Goal: Task Accomplishment & Management: Manage account settings

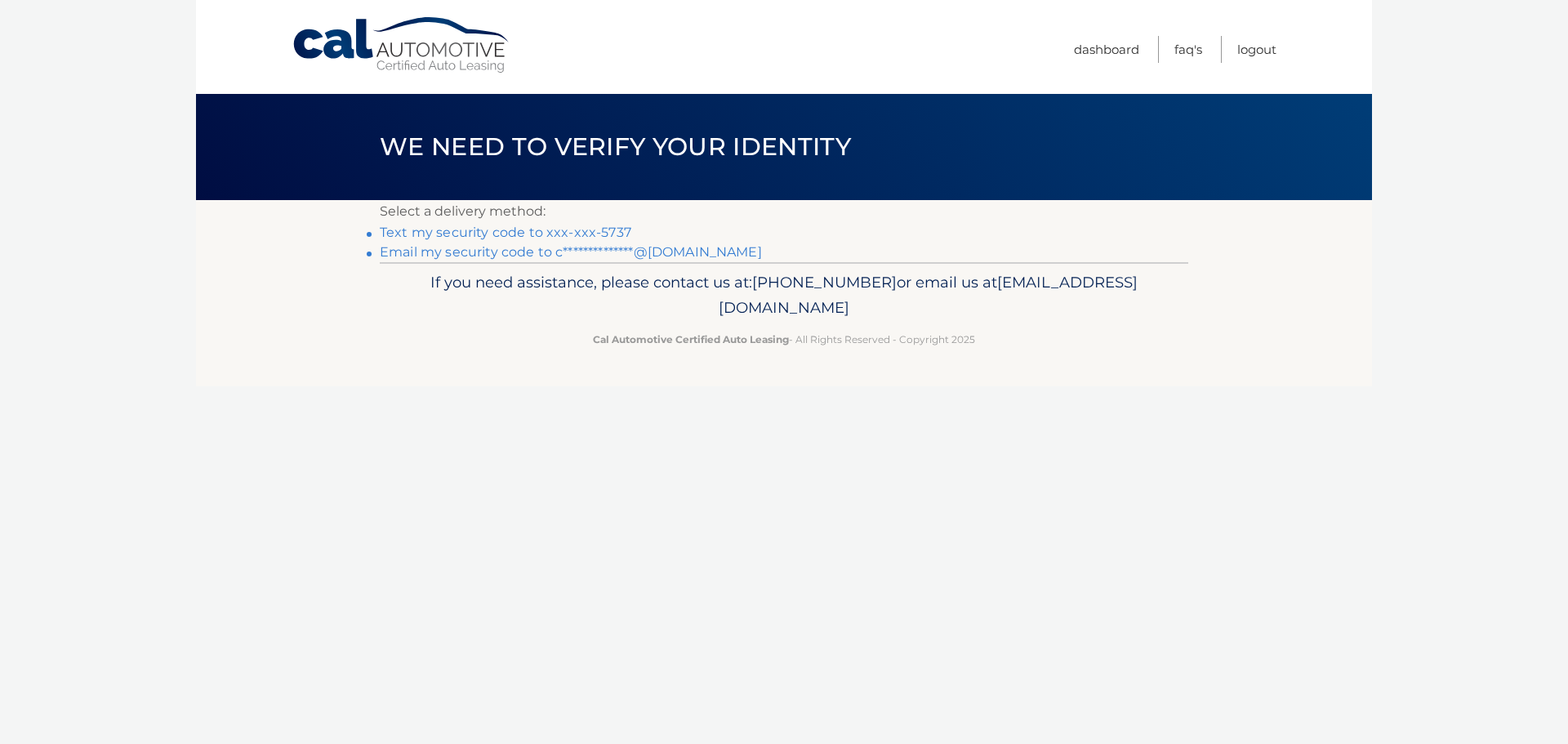
click at [403, 254] on link "**********" at bounding box center [571, 252] width 382 height 15
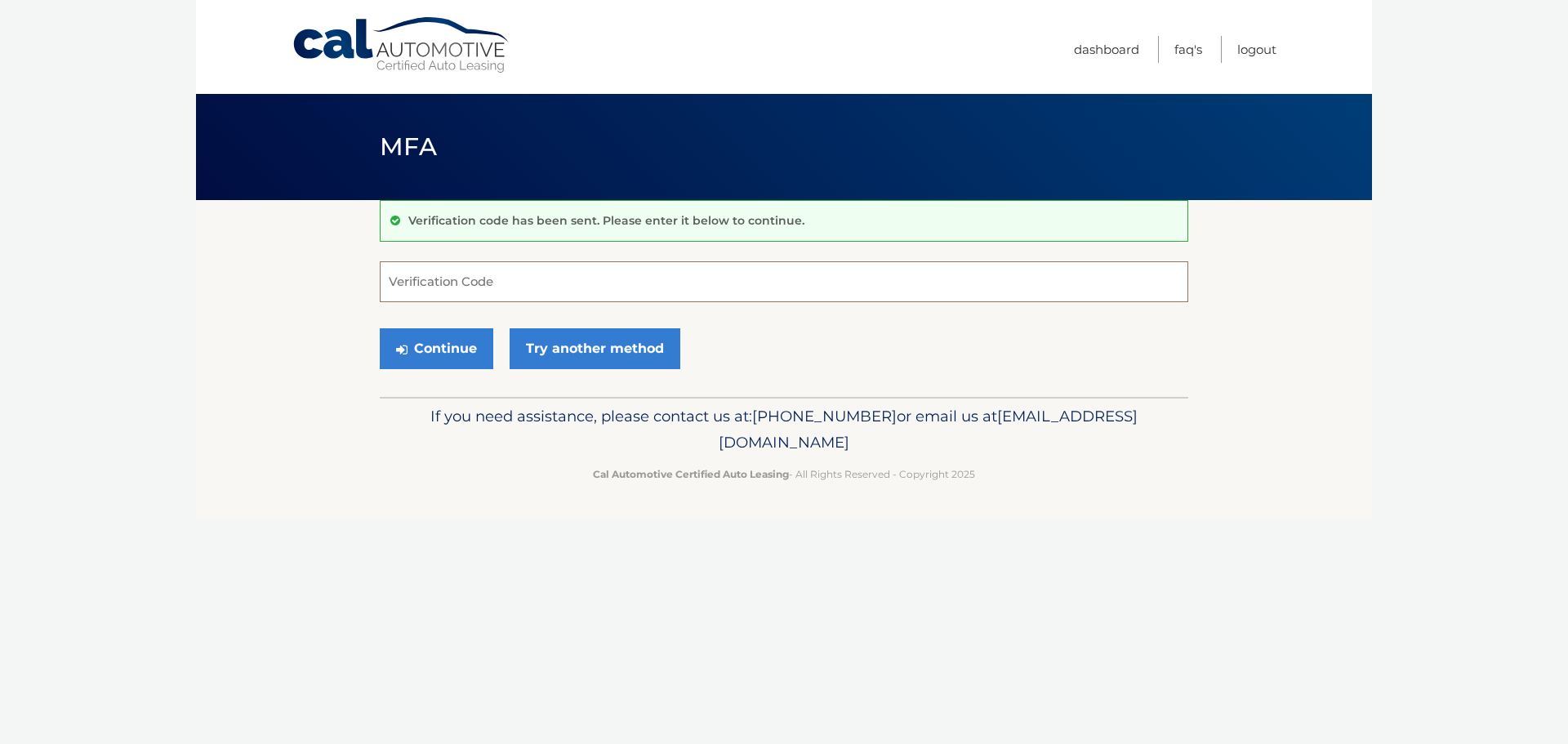
click at [528, 278] on input "Verification Code" at bounding box center [784, 281] width 808 height 40
type input "362202"
click at [380, 328] on button "Continue" at bounding box center [436, 348] width 114 height 40
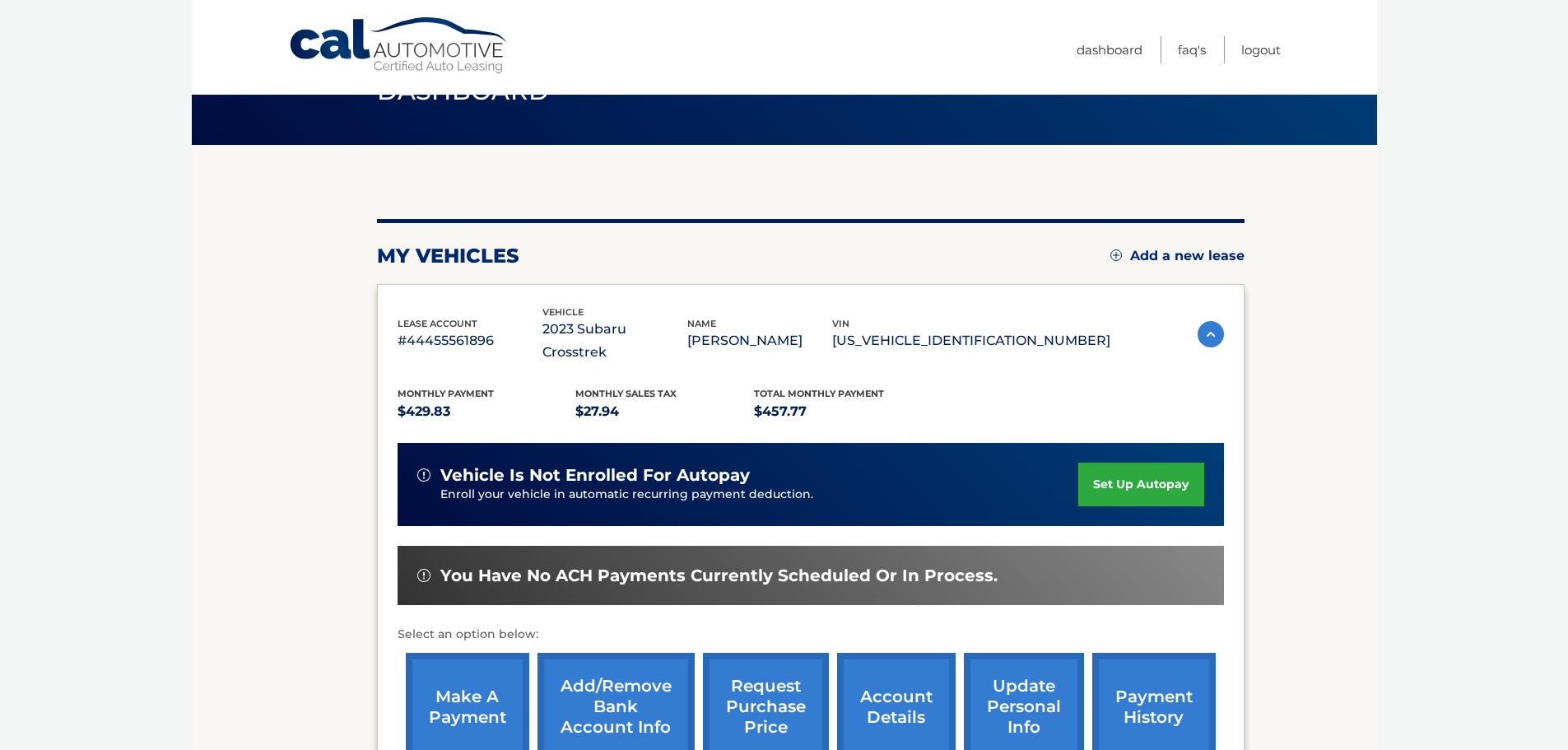
scroll to position [74, 0]
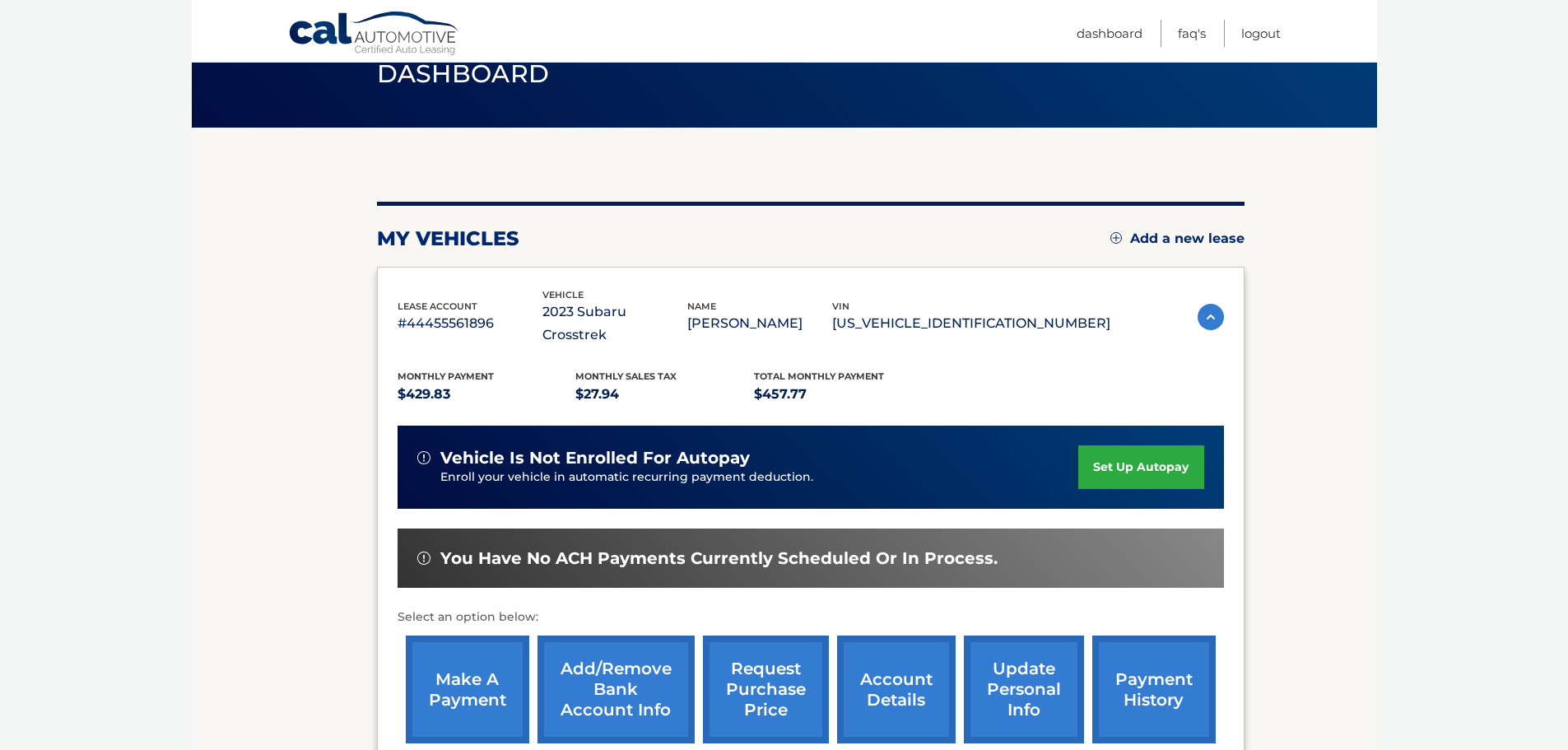
drag, startPoint x: 1544, startPoint y: 344, endPoint x: 1526, endPoint y: 418, distance: 76.2
click at [1526, 418] on body "Cal Automotive Menu Dashboard FAQ's Logout" at bounding box center [784, 301] width 1568 height 750
click at [1171, 681] on link "payment history" at bounding box center [1153, 689] width 123 height 108
click at [902, 659] on link "account details" at bounding box center [896, 689] width 119 height 108
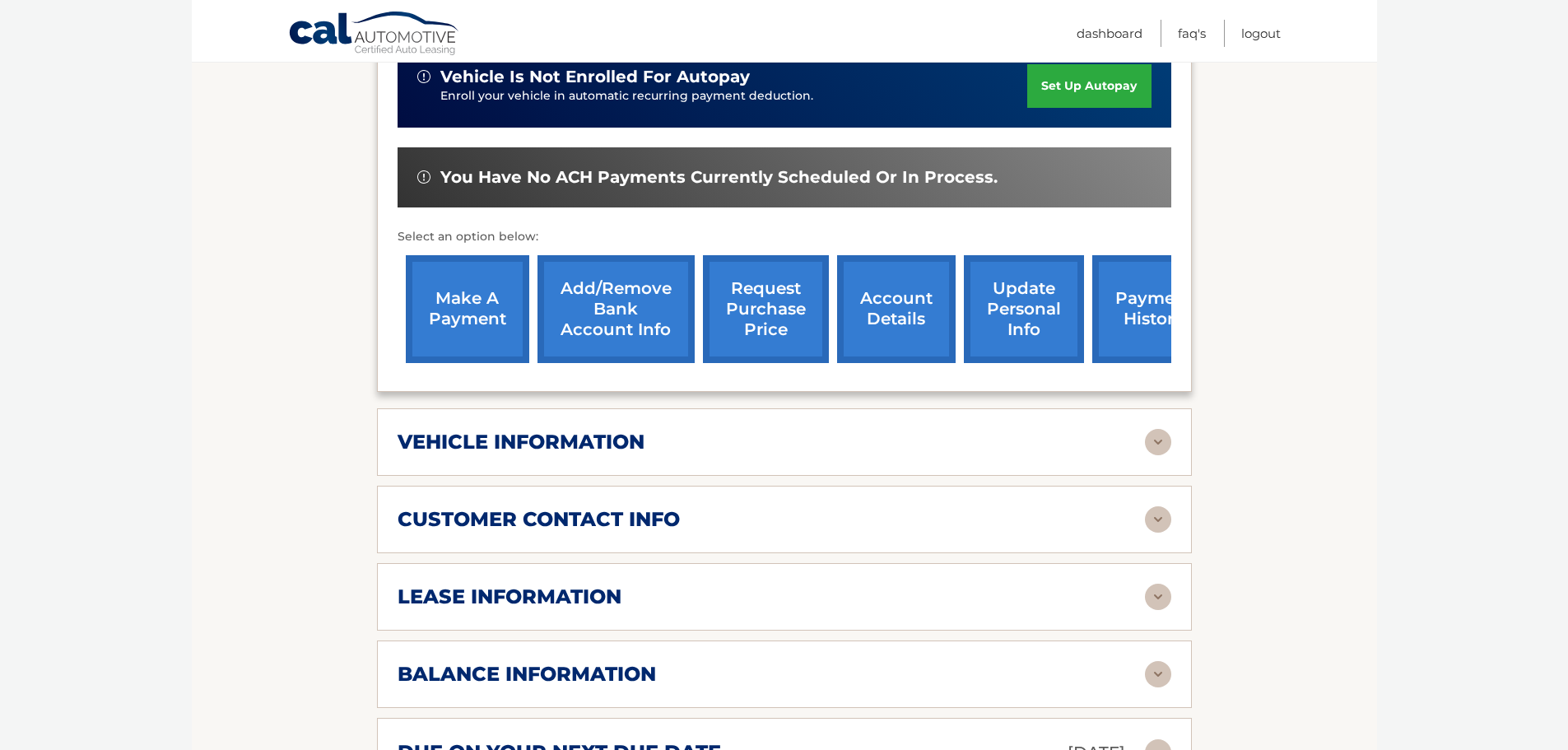
scroll to position [550, 0]
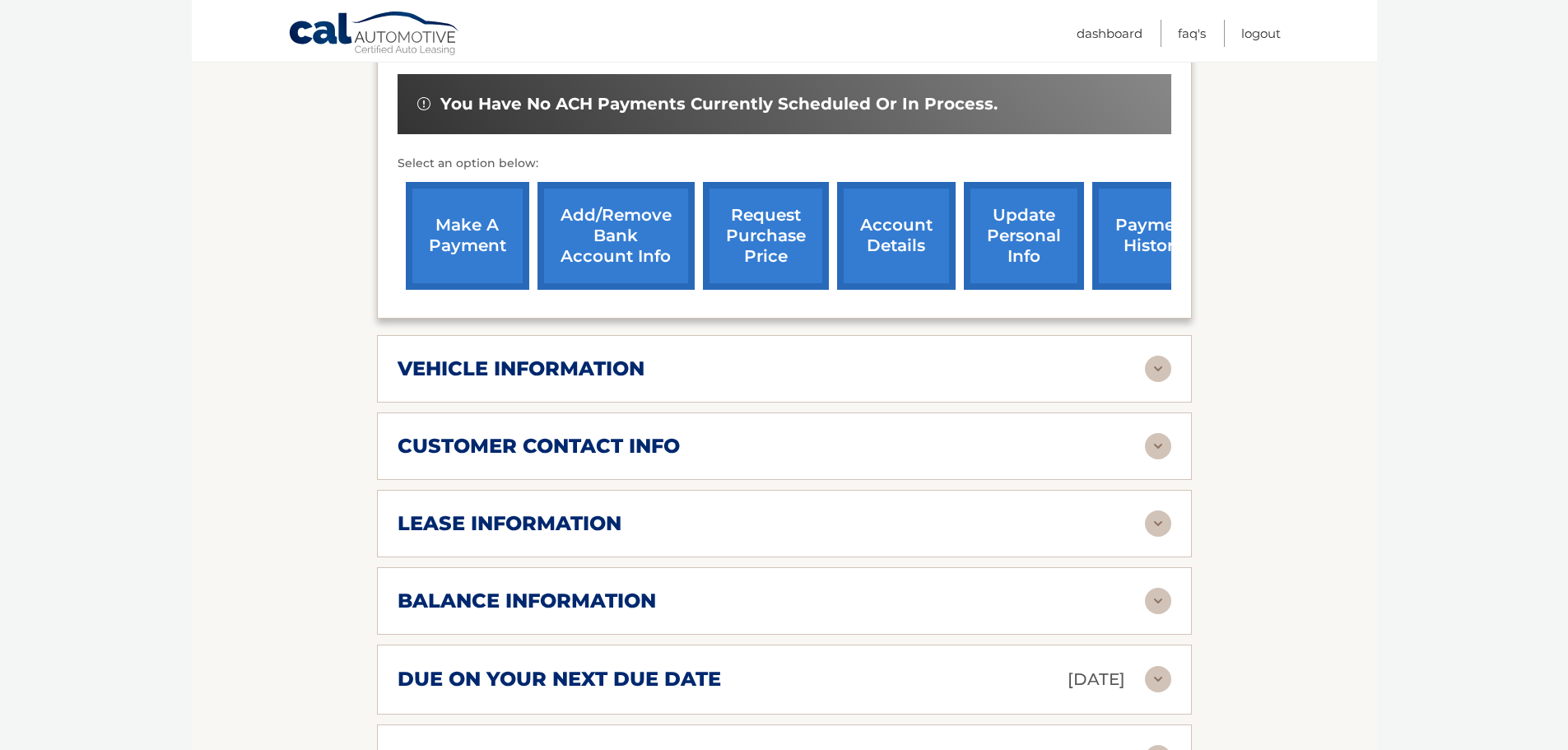
click at [1153, 510] on img at bounding box center [1157, 523] width 26 height 26
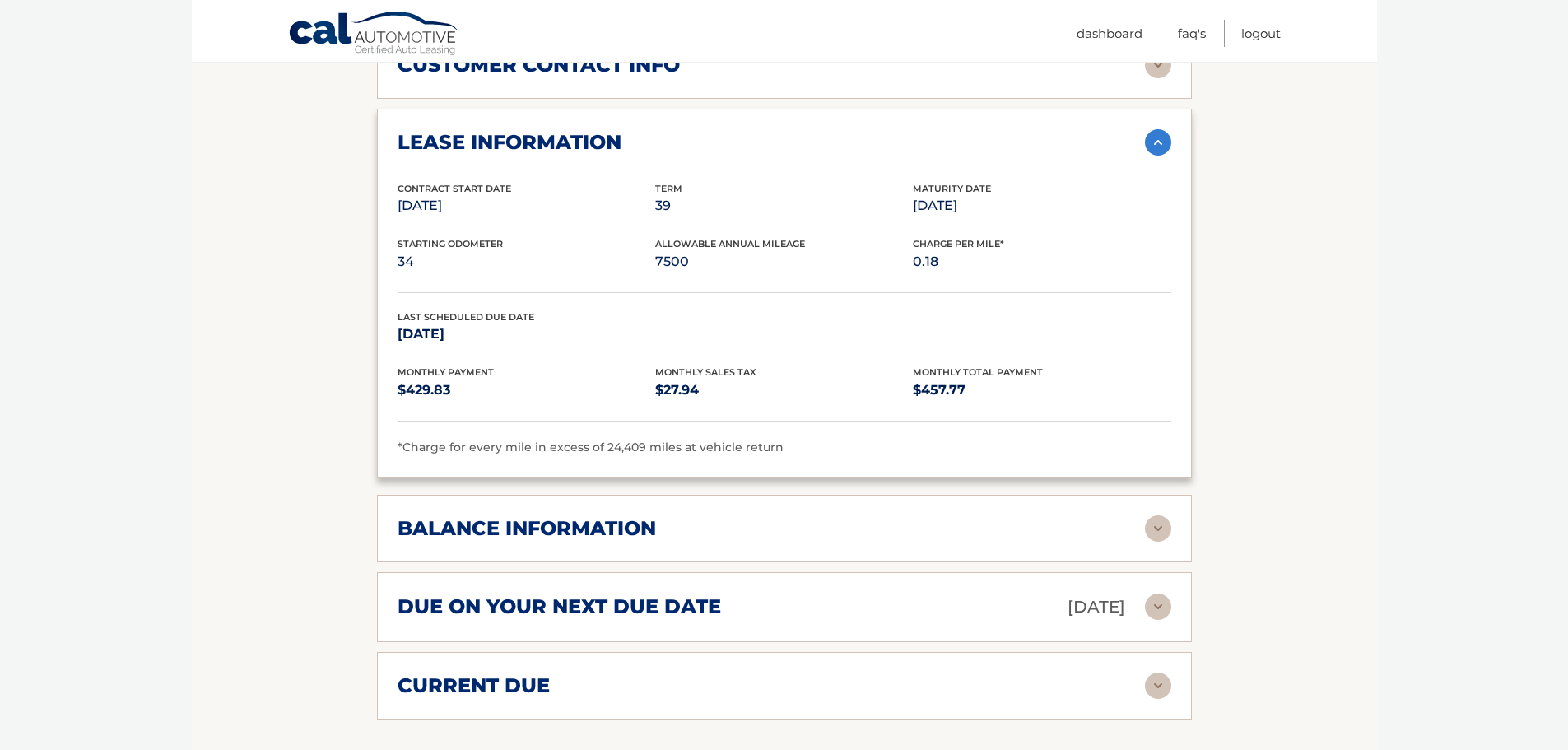
scroll to position [935, 0]
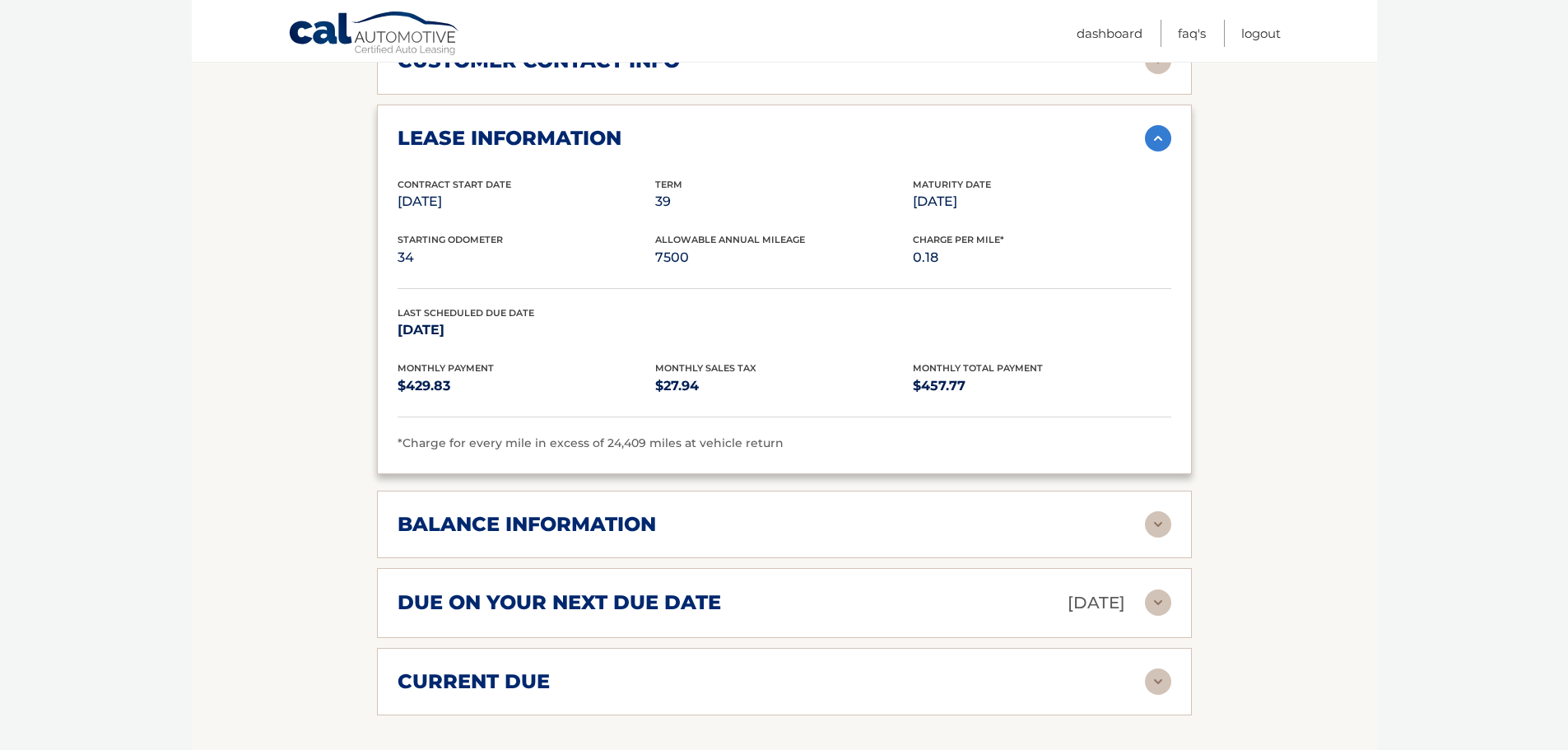
click at [1155, 511] on img at bounding box center [1157, 523] width 26 height 26
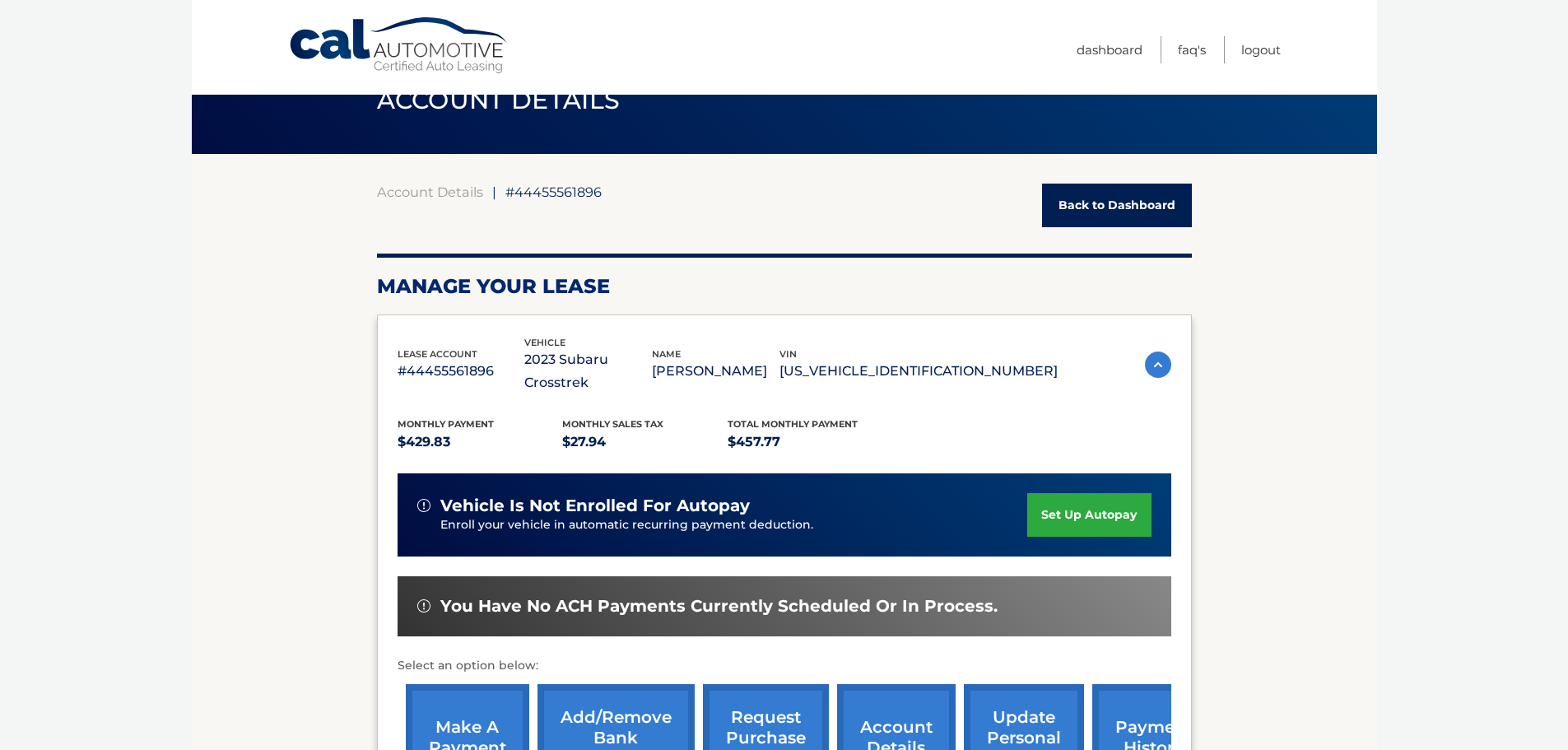
scroll to position [44, 0]
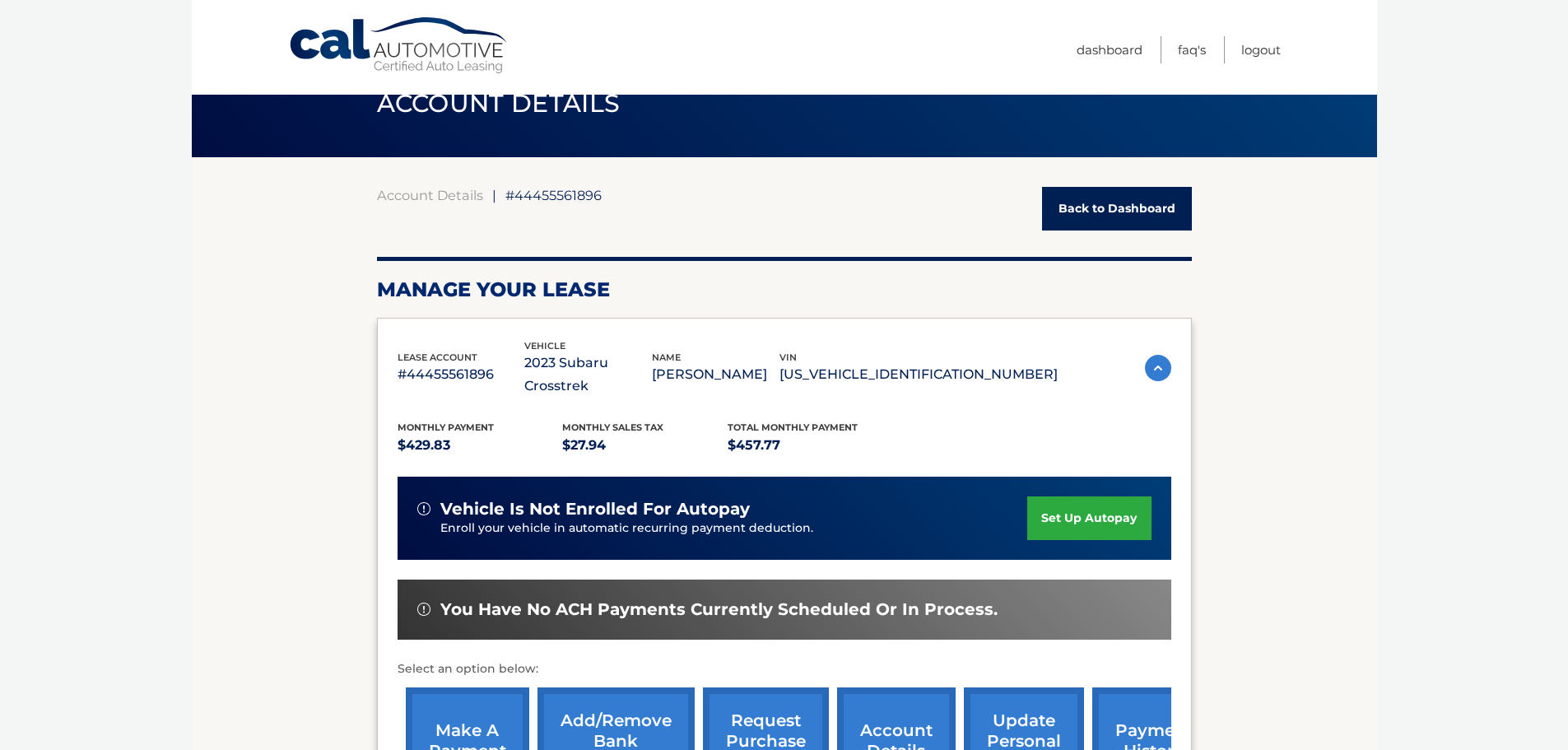
click at [868, 687] on link "account details" at bounding box center [896, 741] width 119 height 108
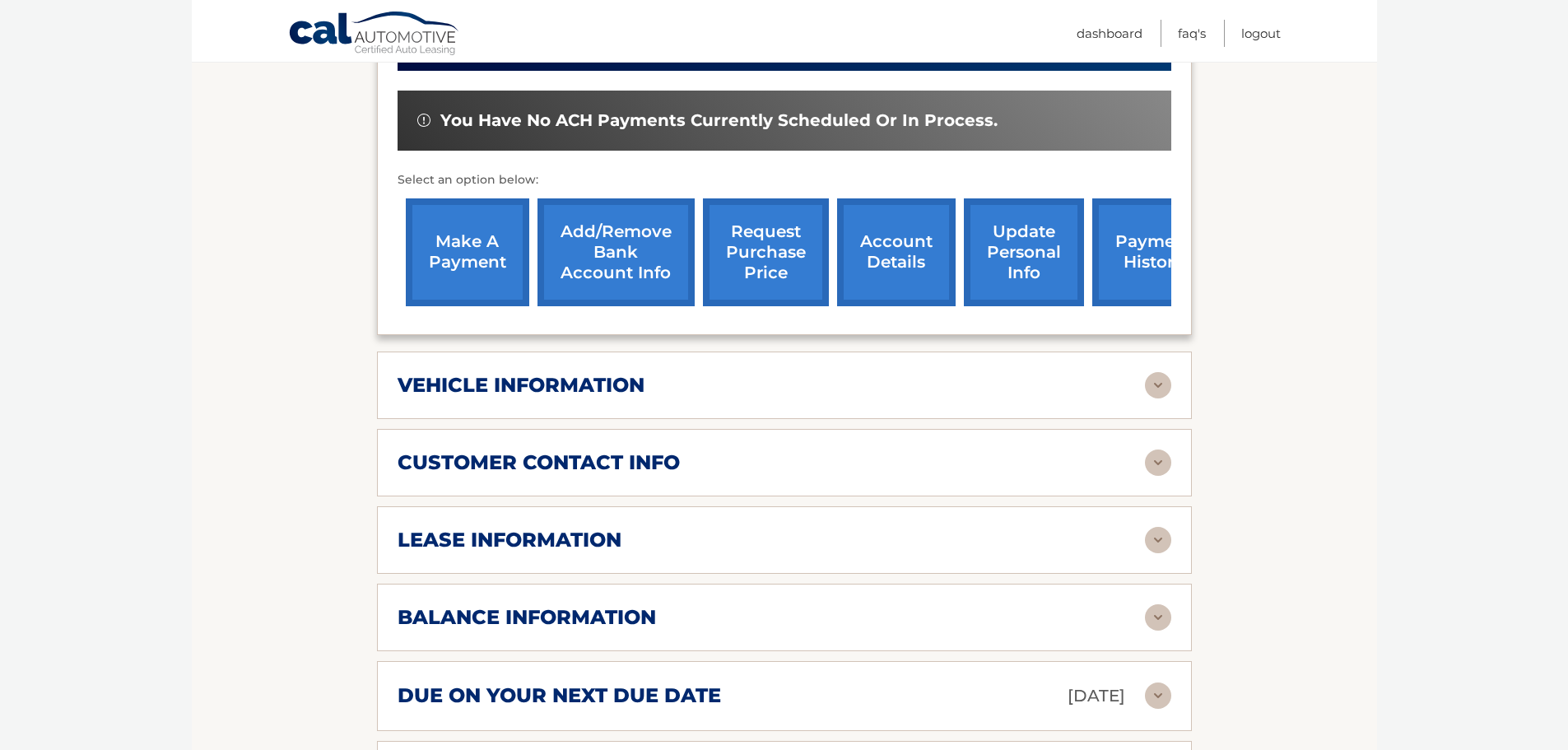
scroll to position [554, 0]
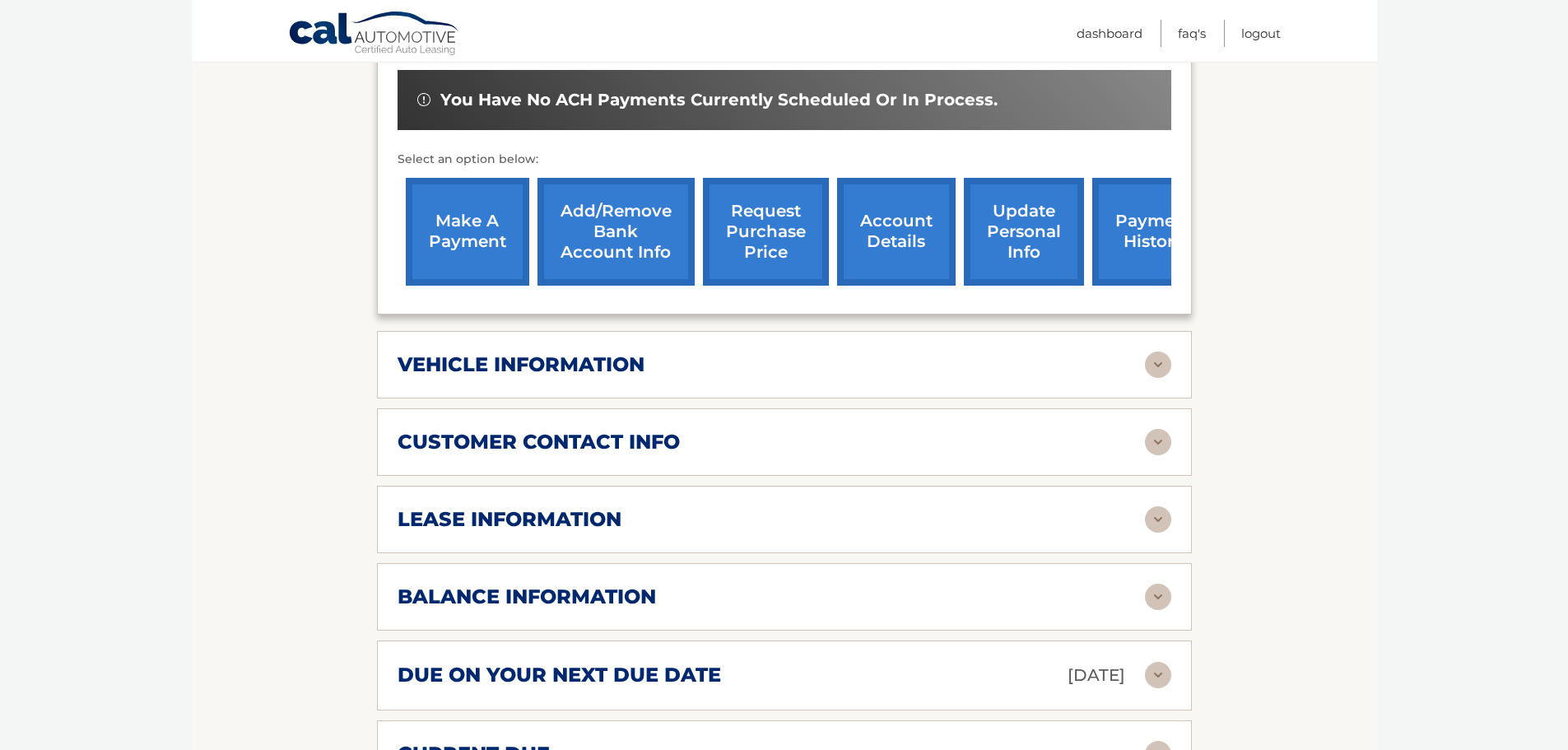
click at [1165, 584] on img at bounding box center [1157, 596] width 26 height 26
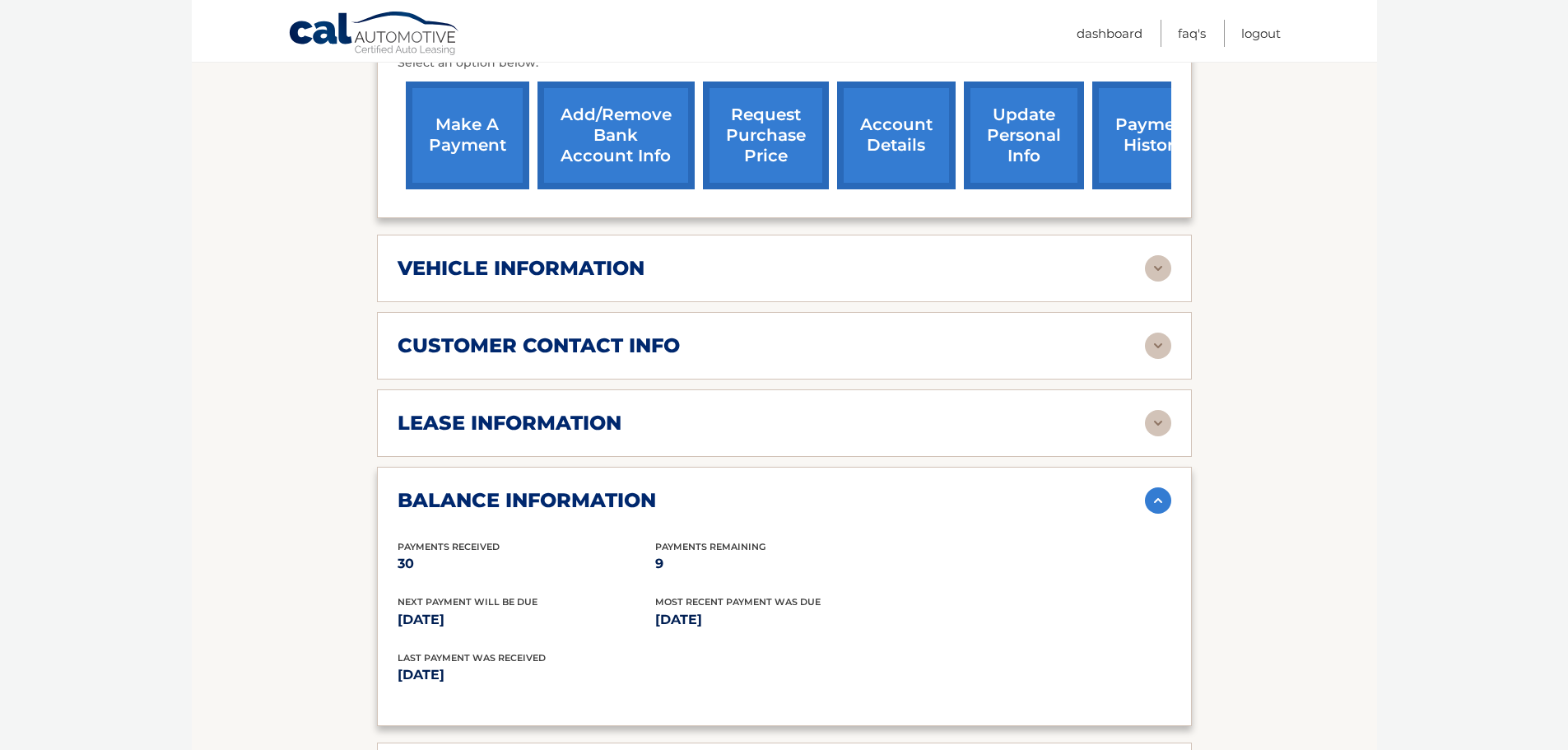
scroll to position [643, 0]
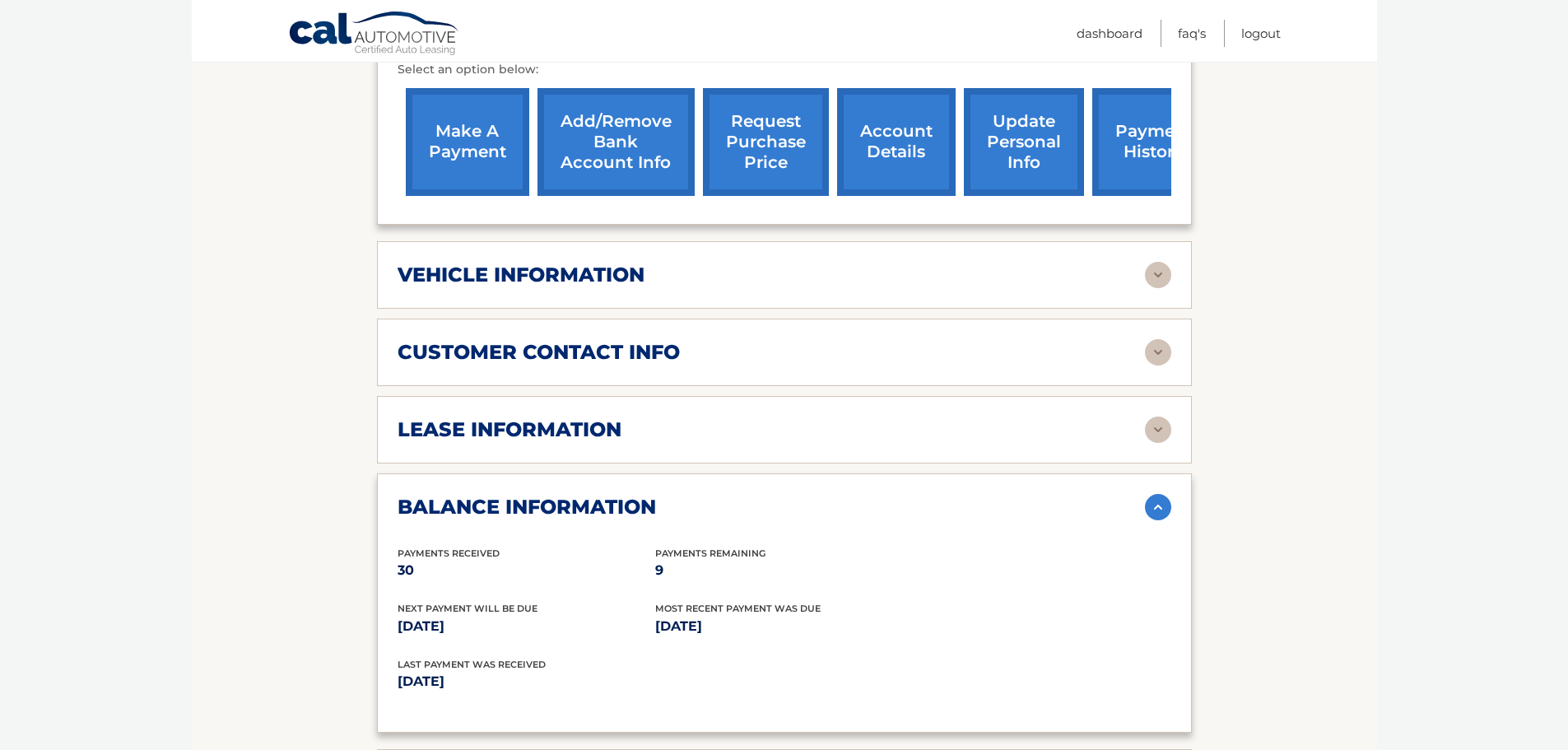
click at [1159, 261] on img at bounding box center [1157, 274] width 26 height 26
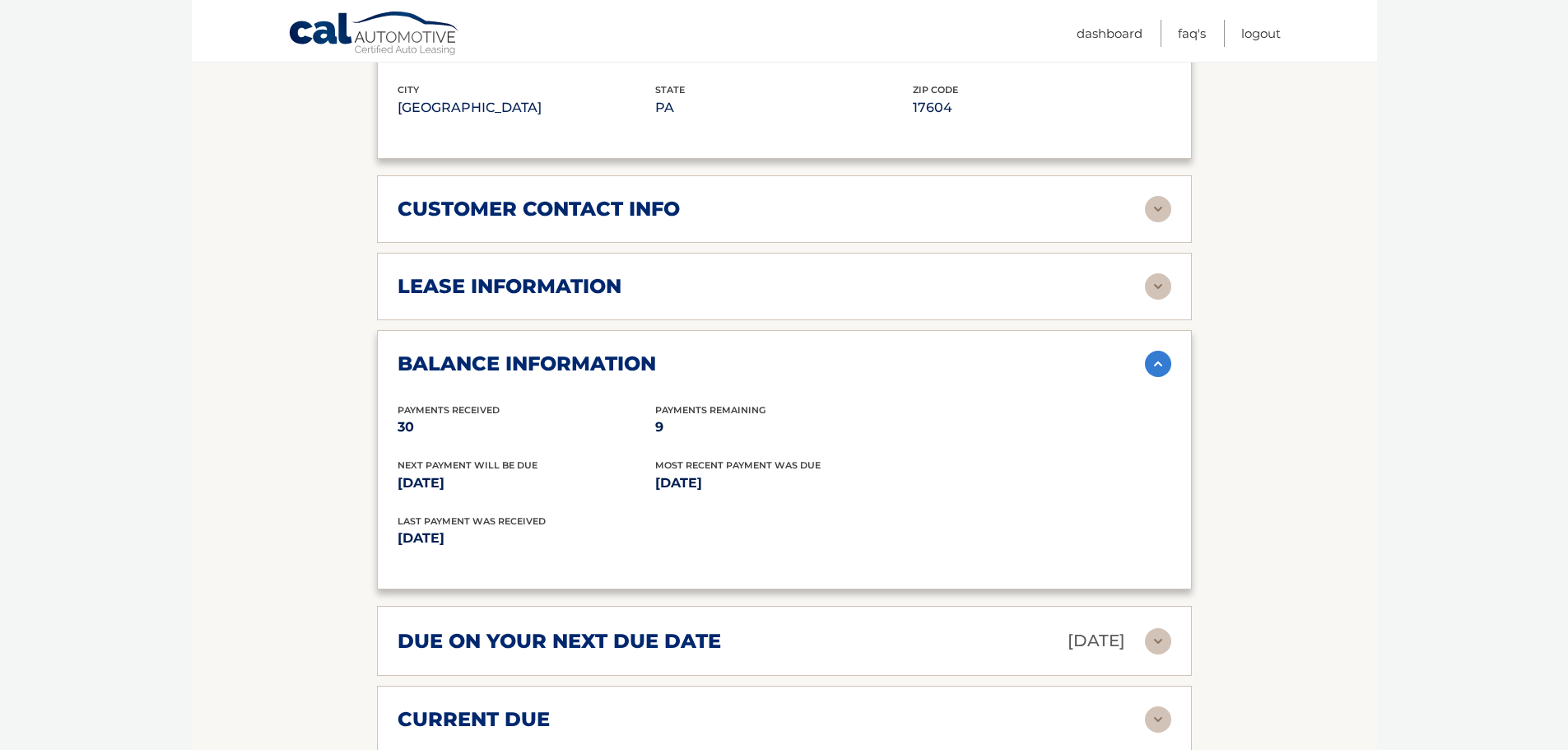
scroll to position [1159, 0]
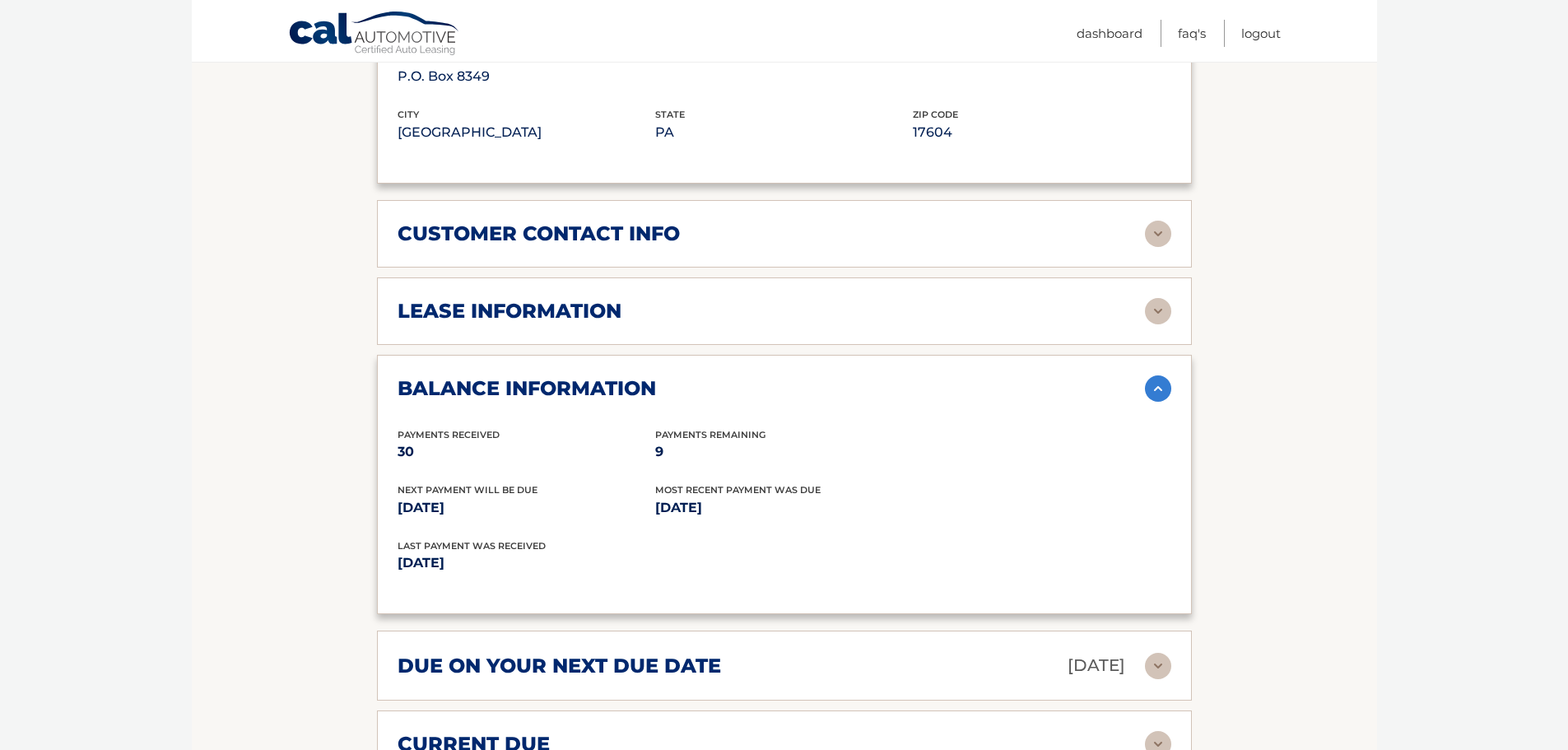
click at [1159, 221] on img at bounding box center [1157, 233] width 26 height 26
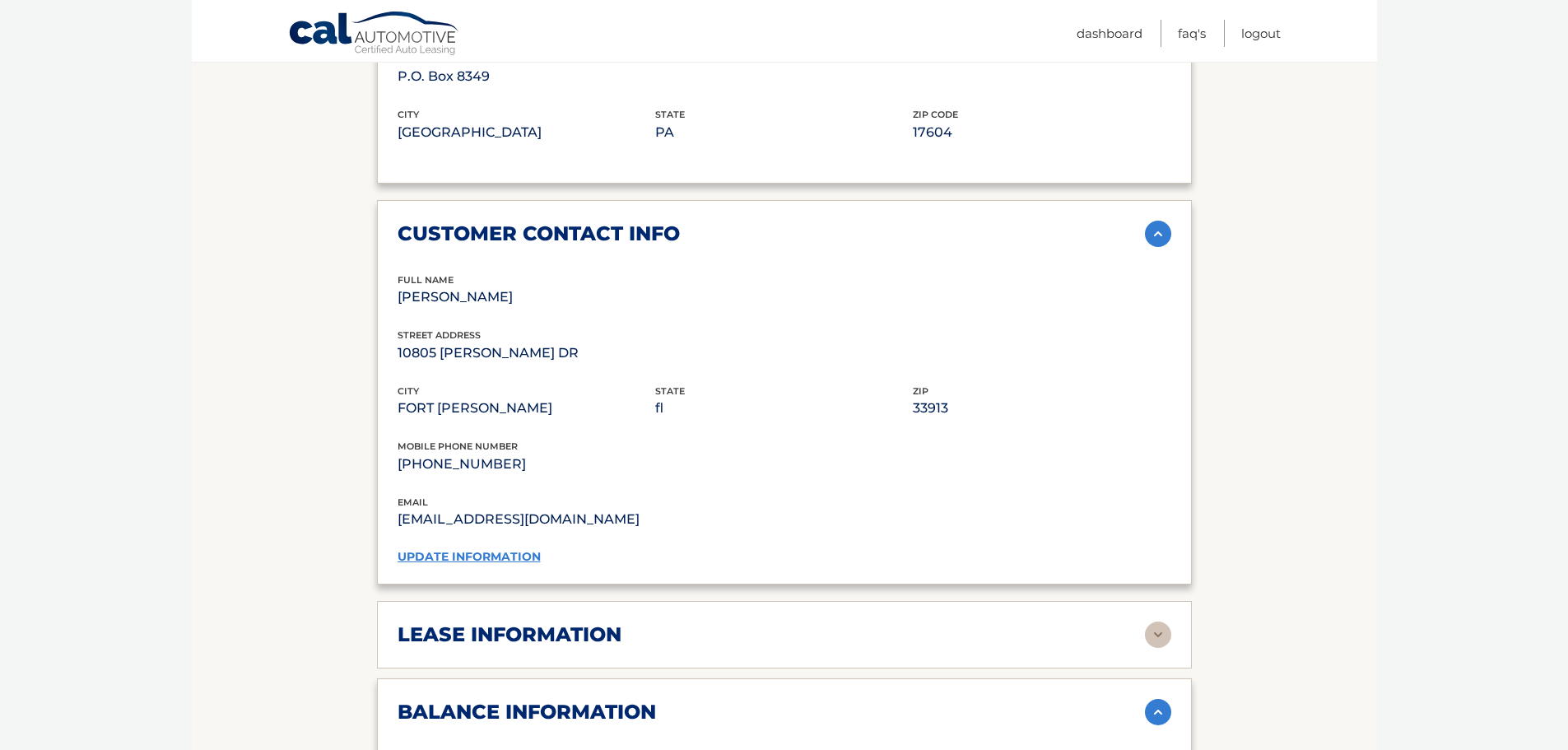
drag, startPoint x: 1567, startPoint y: 366, endPoint x: 1579, endPoint y: 146, distance: 220.3
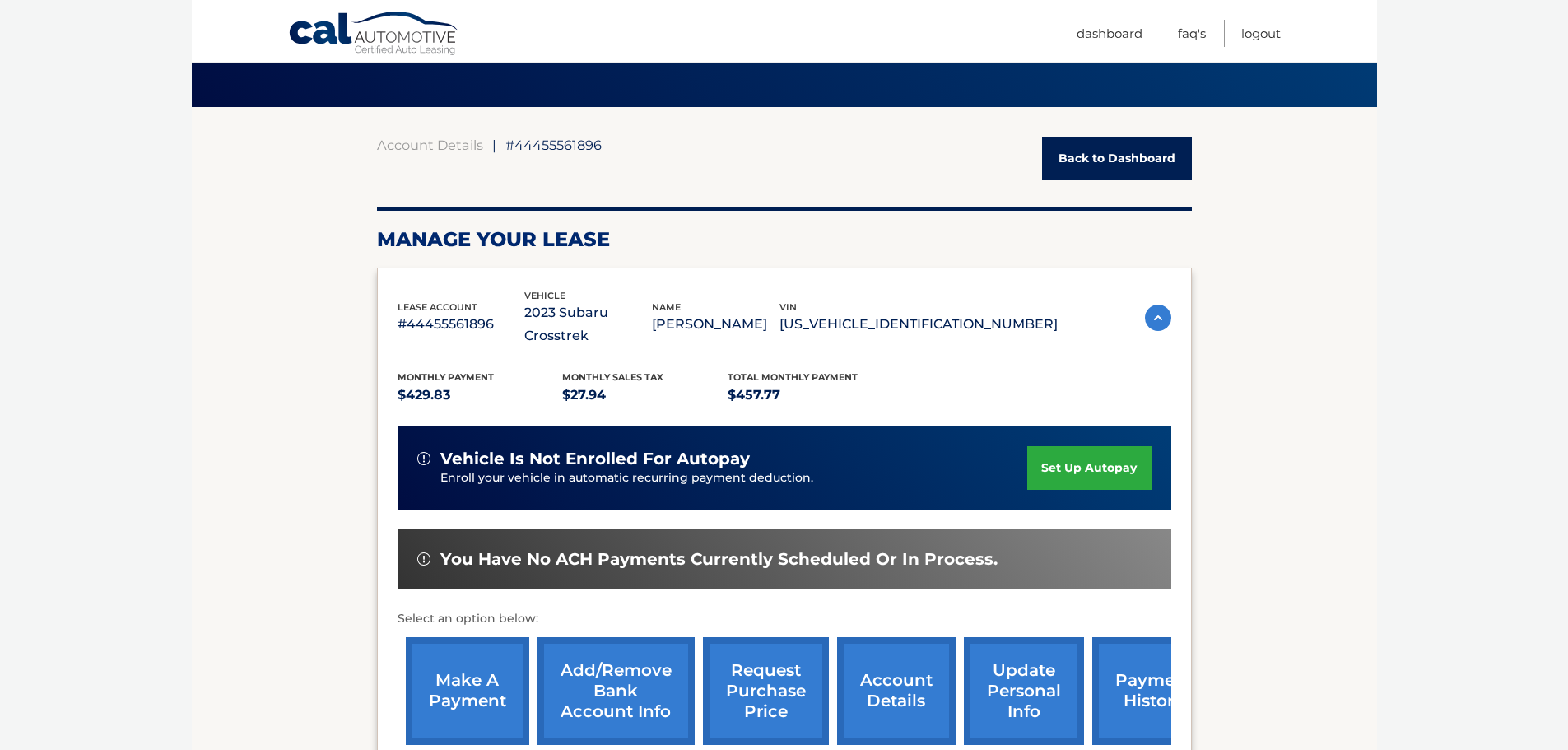
scroll to position [0, 0]
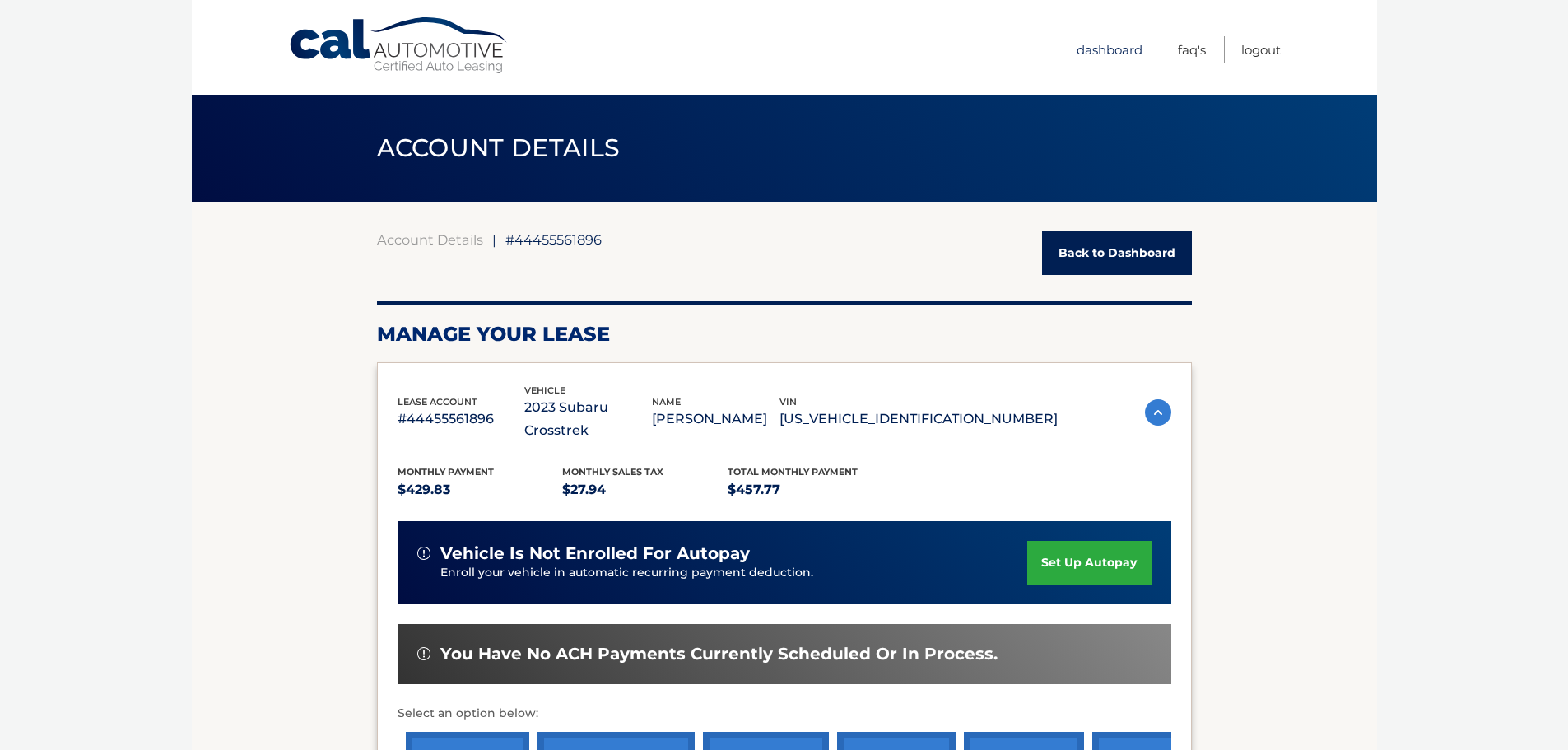
click at [1119, 45] on link "Dashboard" at bounding box center [1110, 50] width 66 height 27
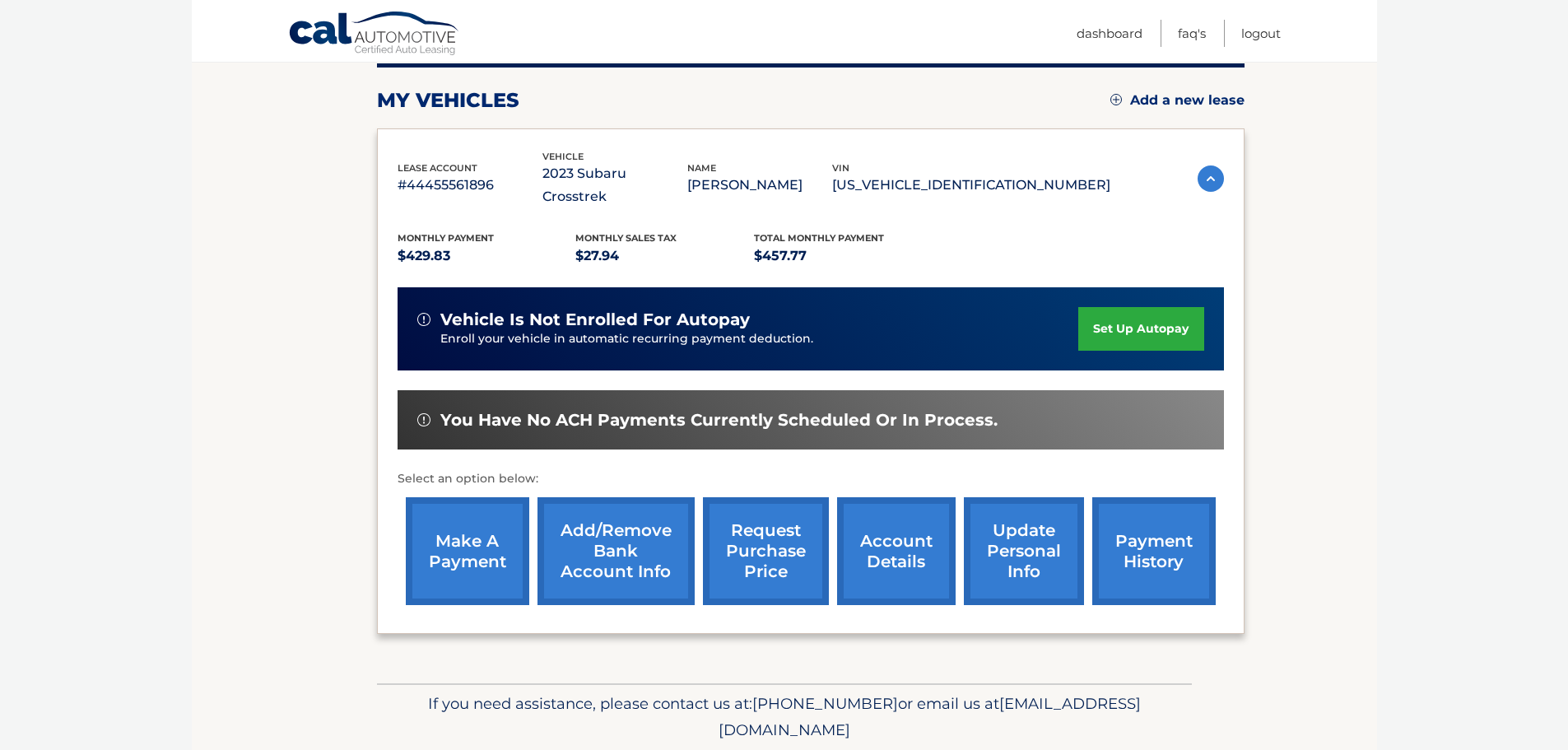
scroll to position [215, 0]
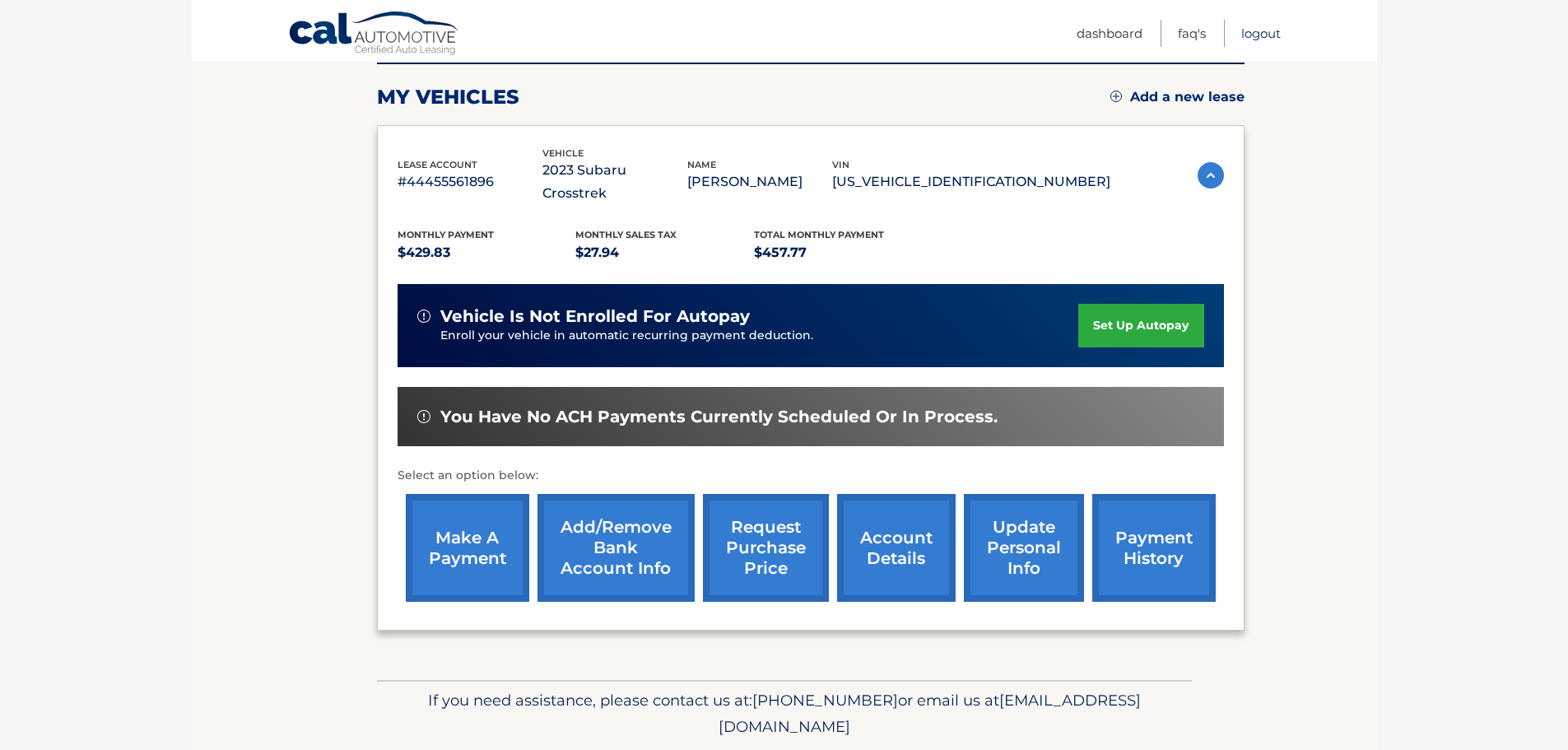
click at [1266, 28] on link "Logout" at bounding box center [1260, 33] width 40 height 27
